Goal: Navigation & Orientation: Find specific page/section

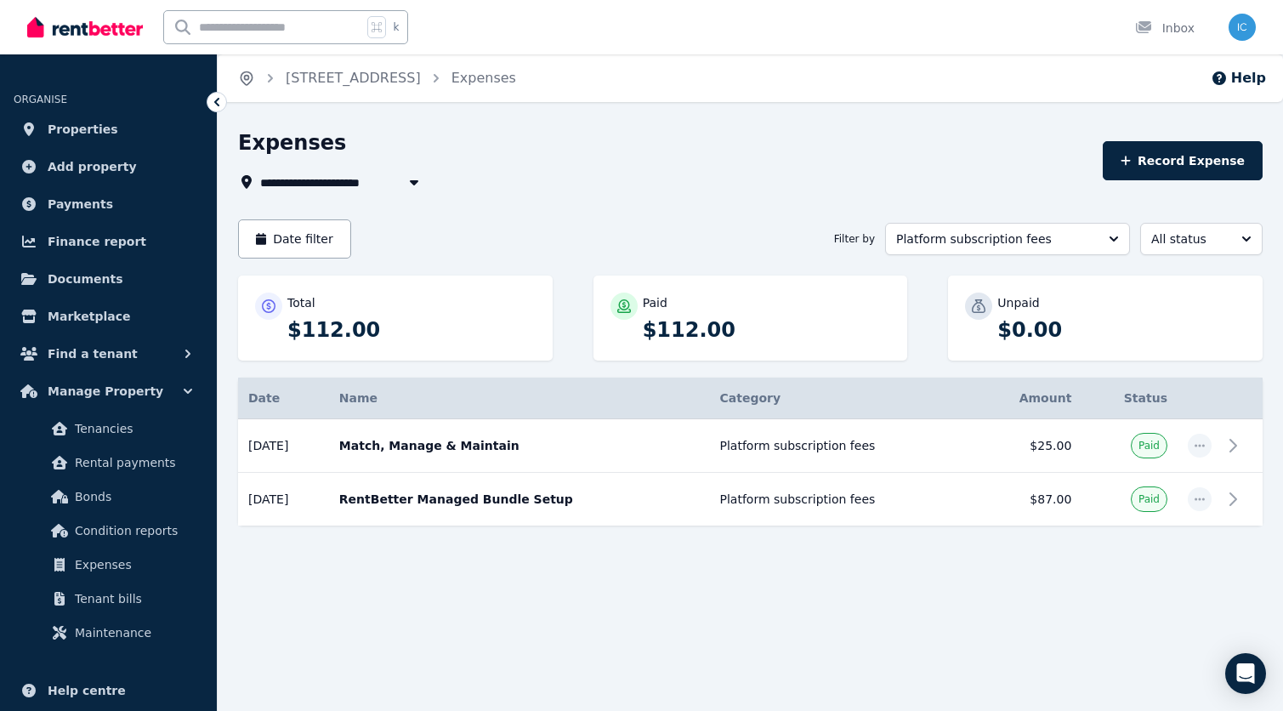
click at [247, 77] on icon "Breadcrumb" at bounding box center [246, 78] width 17 height 17
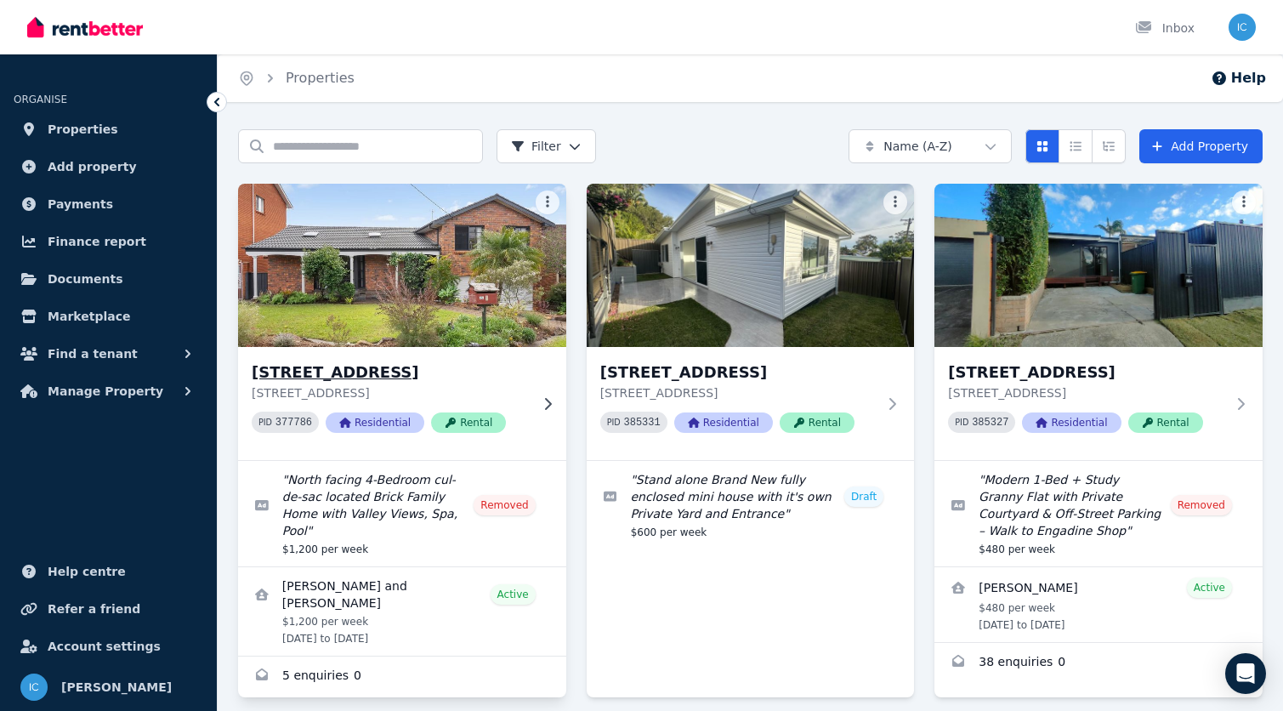
click at [408, 384] on p "[STREET_ADDRESS]" at bounding box center [390, 392] width 277 height 17
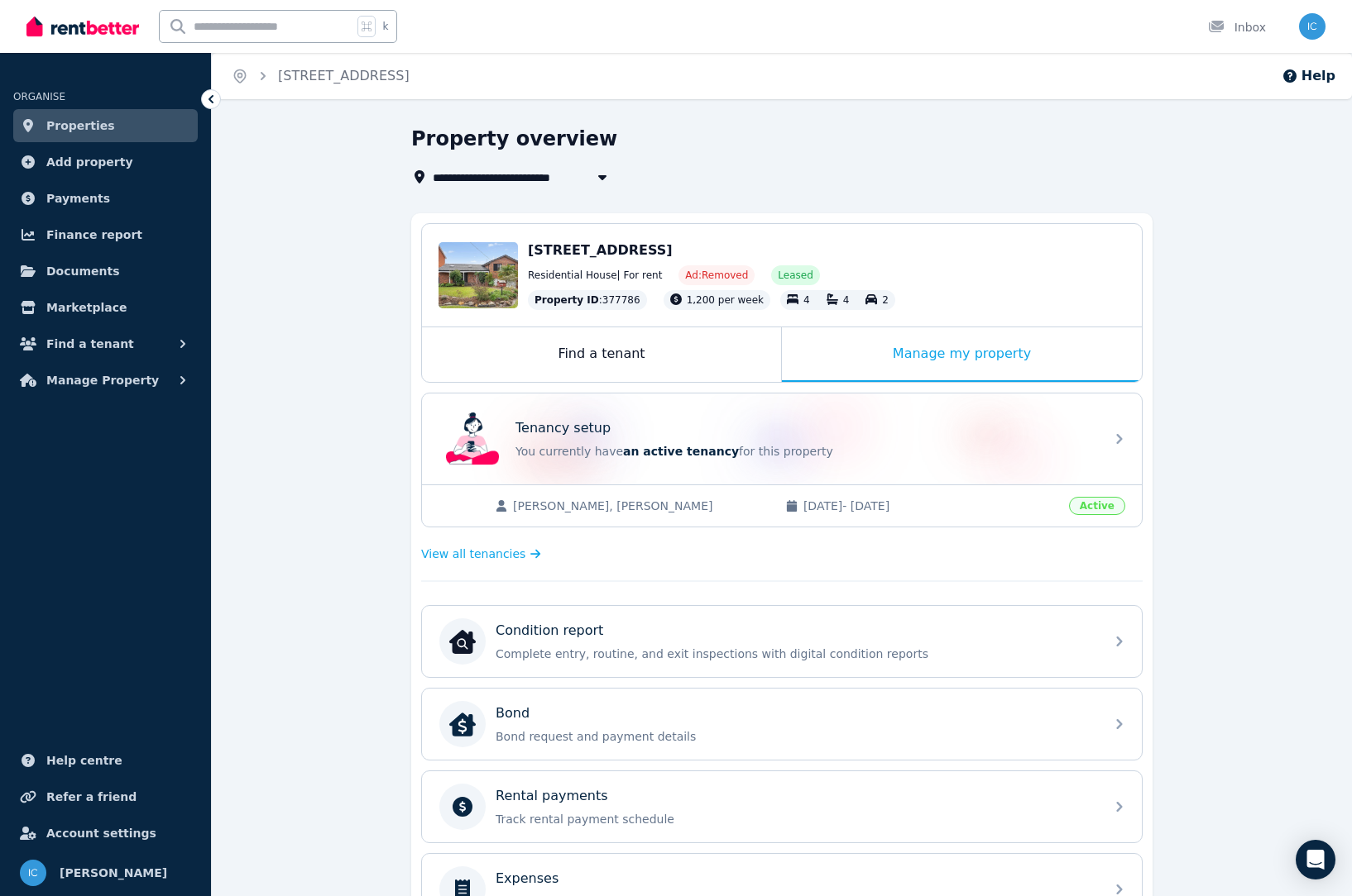
scroll to position [13, 0]
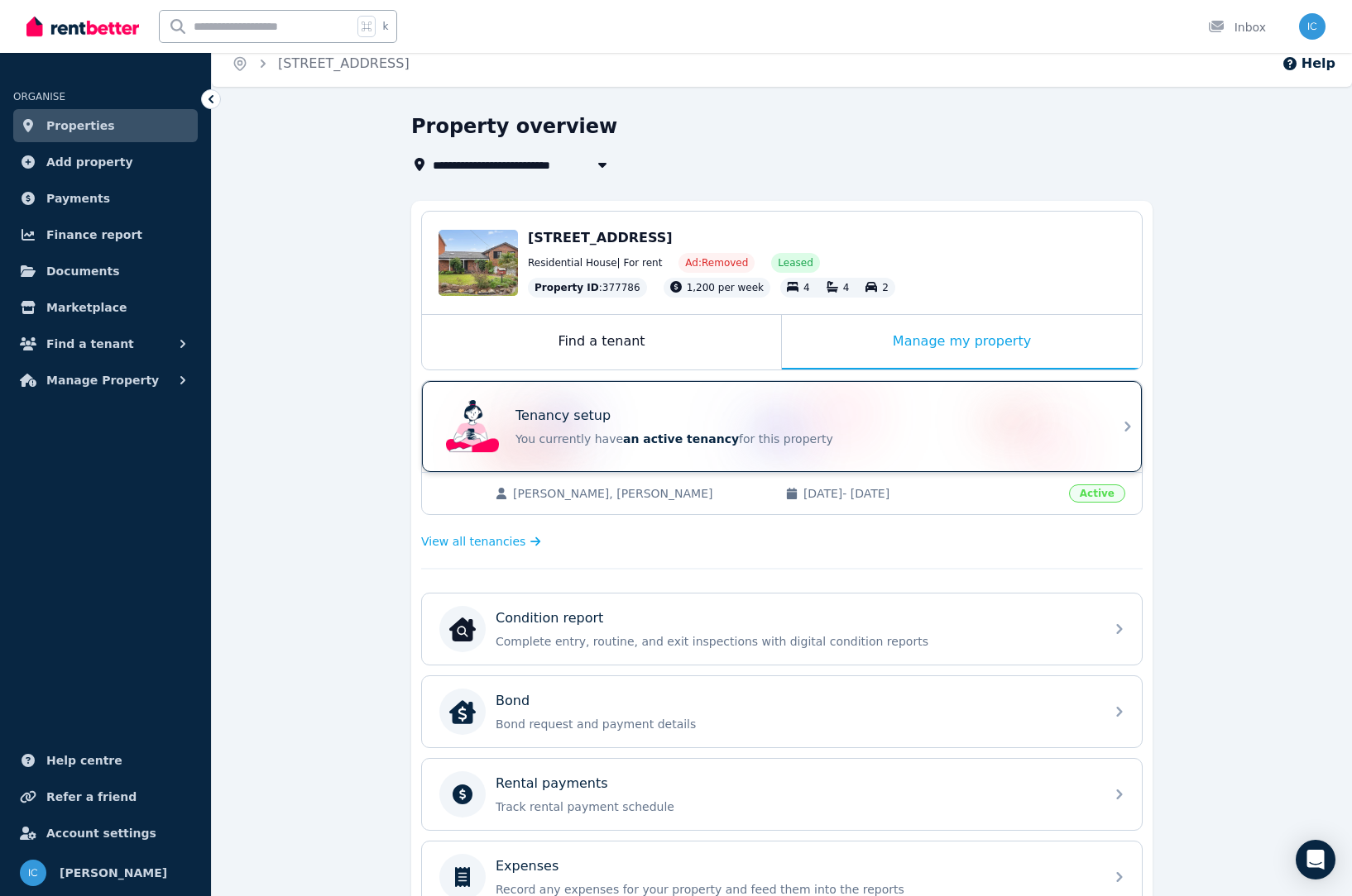
click at [609, 427] on div "Tenancy setup You currently have an active tenancy for this property" at bounding box center [805, 426] width 579 height 42
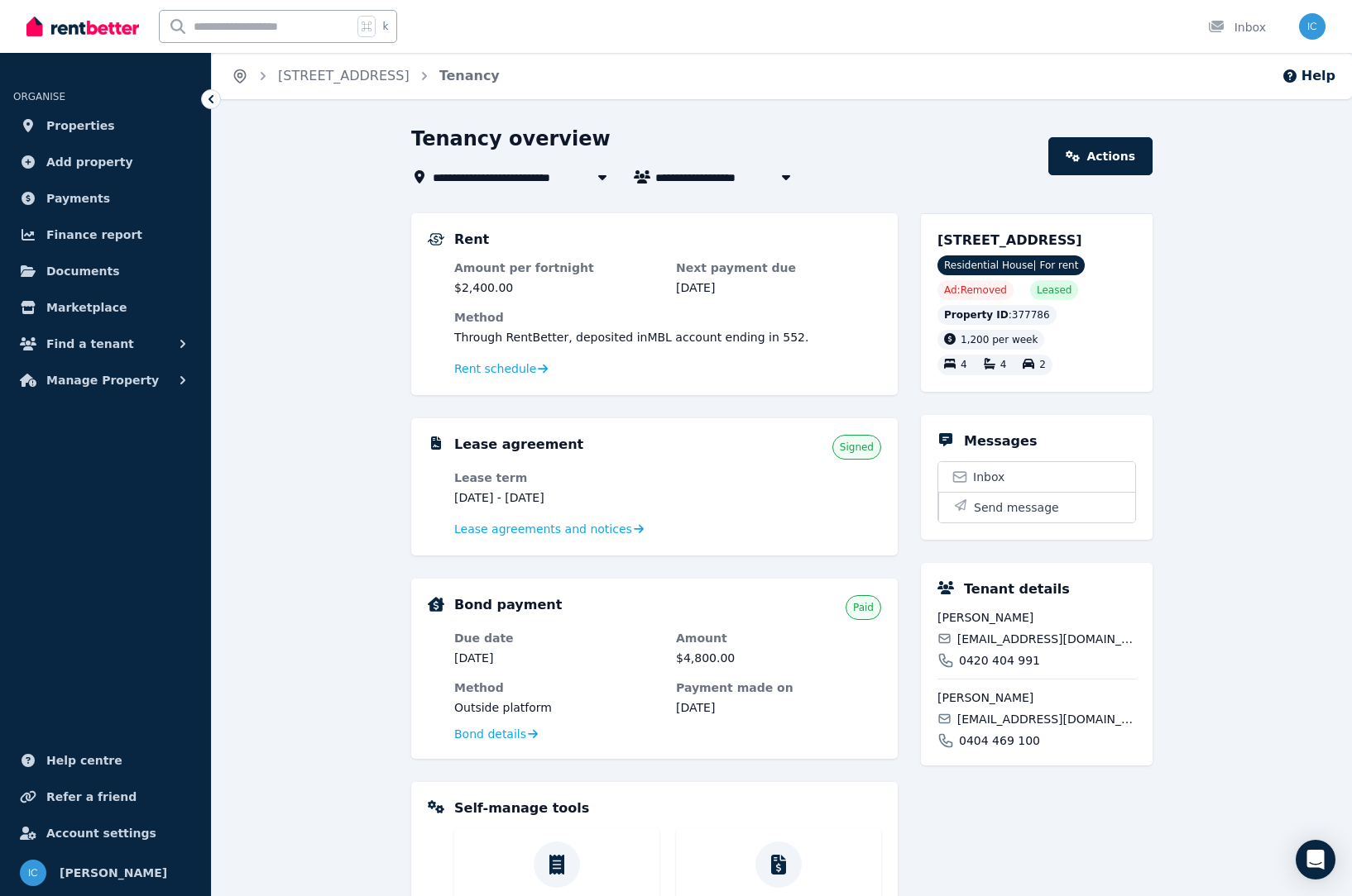
click at [240, 74] on icon "Breadcrumb" at bounding box center [240, 76] width 4 height 4
